Goal: Information Seeking & Learning: Learn about a topic

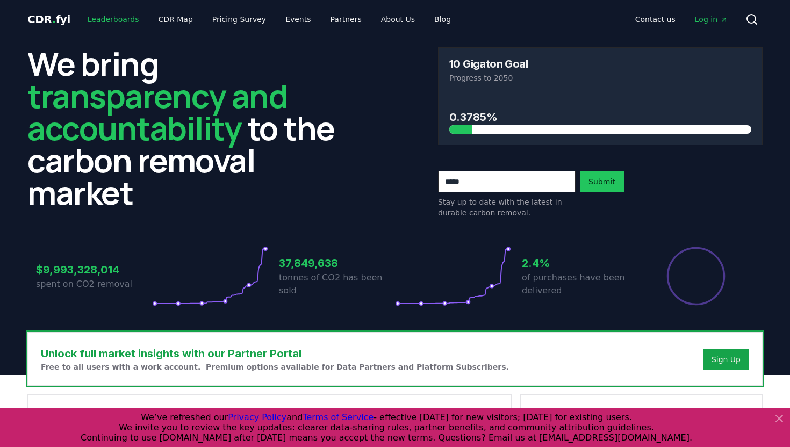
click at [99, 20] on link "Leaderboards" at bounding box center [113, 19] width 69 height 19
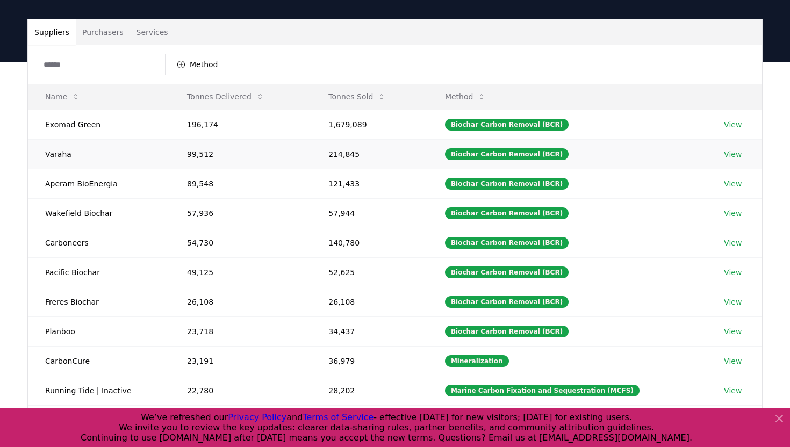
scroll to position [64, 0]
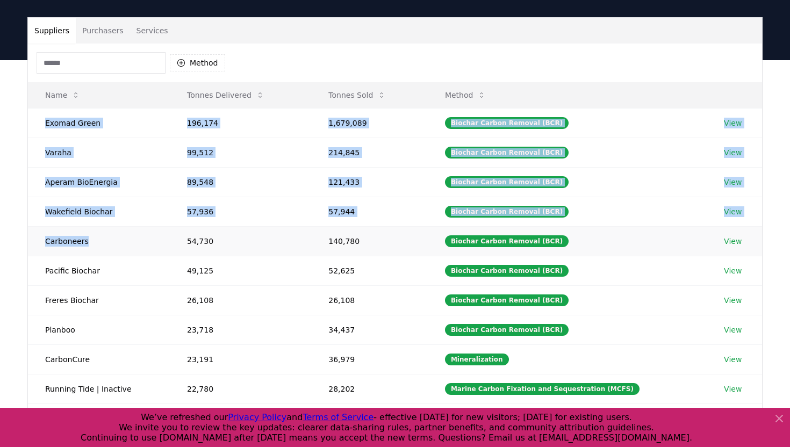
drag, startPoint x: 44, startPoint y: 122, endPoint x: 88, endPoint y: 249, distance: 134.5
click at [88, 249] on tbody "Exomad Green 196,174 1,679,089 Biochar Carbon Removal (BCR) View Varaha 99,512 …" at bounding box center [395, 255] width 734 height 295
click at [79, 161] on td "Varaha" at bounding box center [99, 152] width 142 height 30
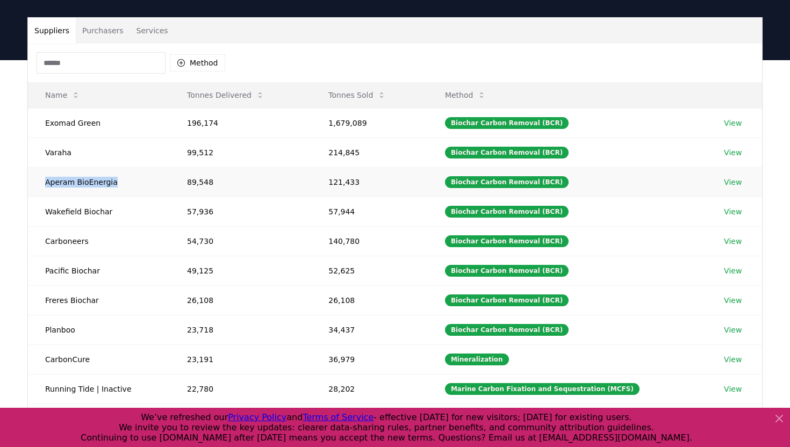
drag, startPoint x: 114, startPoint y: 181, endPoint x: 32, endPoint y: 183, distance: 82.2
click at [32, 183] on td "Aperam BioEnergia" at bounding box center [99, 182] width 142 height 30
copy td "Aperam BioEnergia"
